Goal: Navigation & Orientation: Find specific page/section

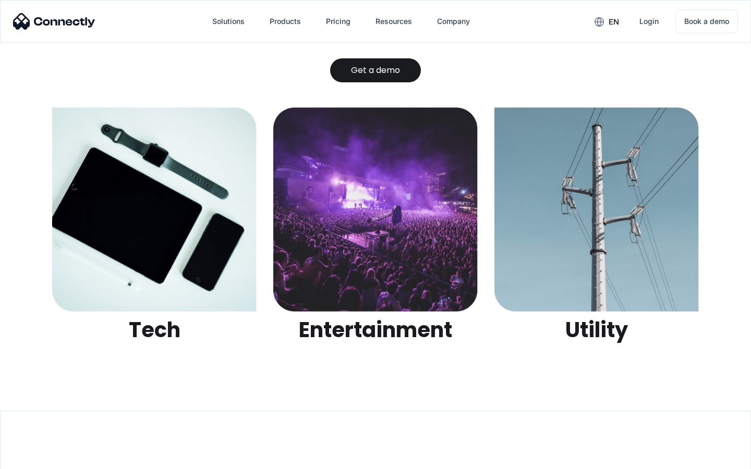
scroll to position [3289, 0]
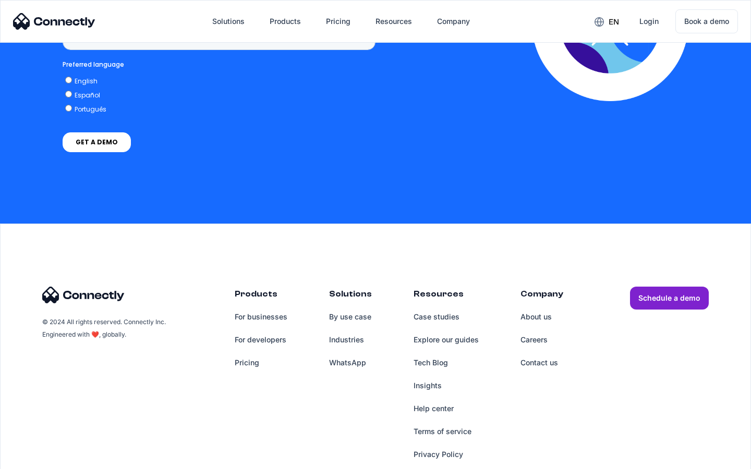
scroll to position [781, 0]
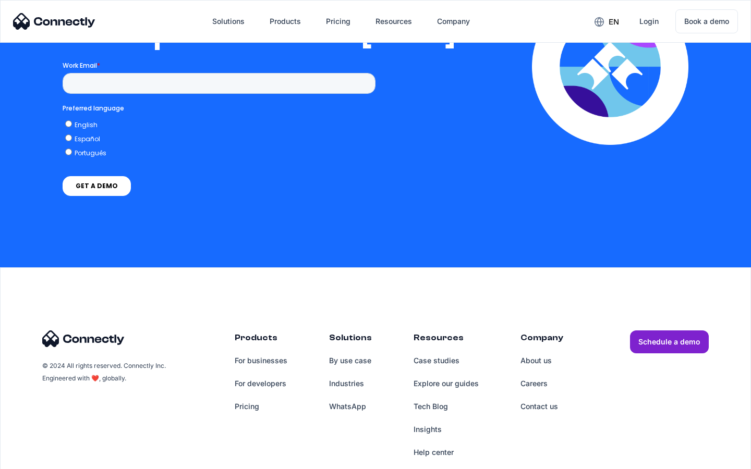
scroll to position [2121, 0]
